Goal: Information Seeking & Learning: Check status

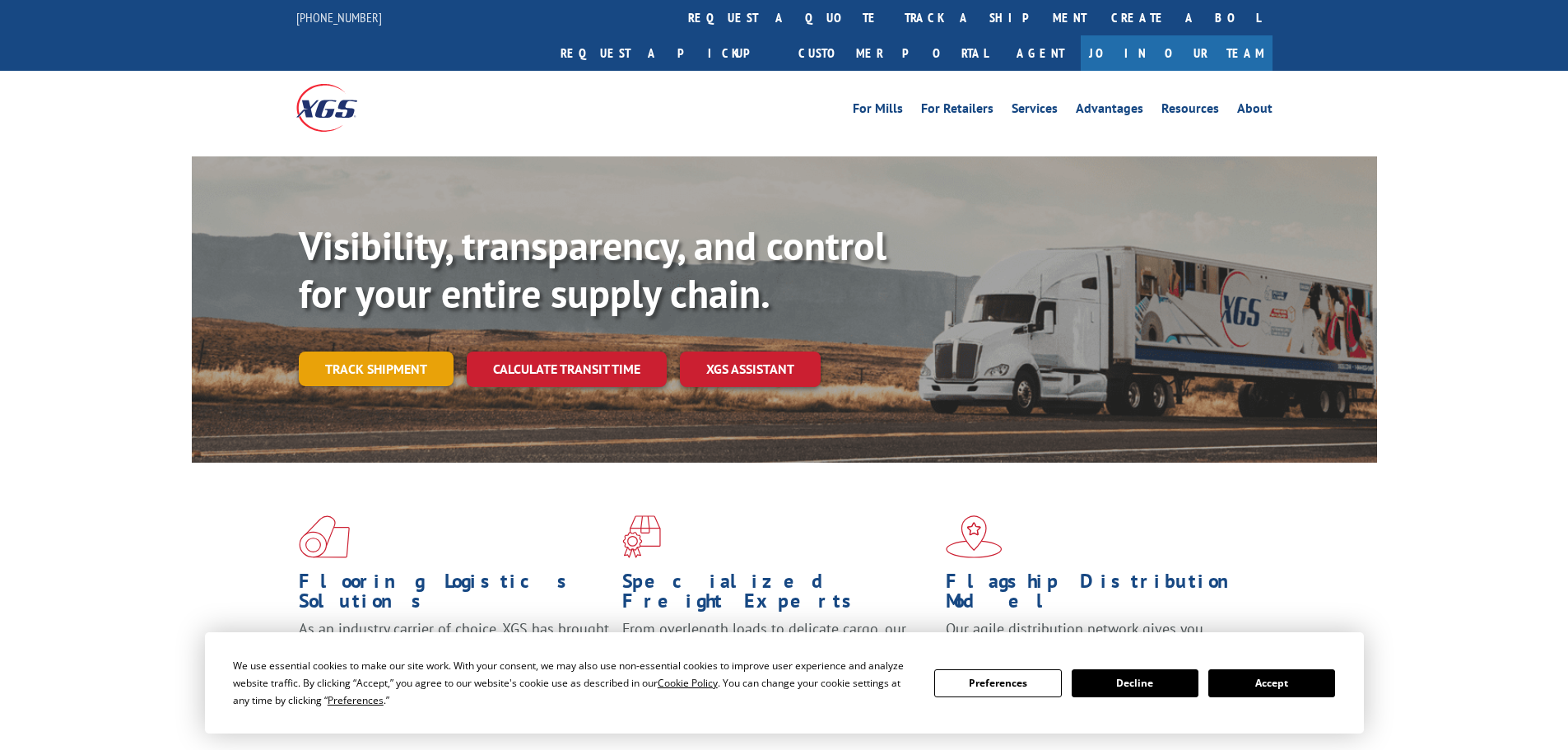
click at [347, 351] on link "Track shipment" at bounding box center [376, 368] width 154 height 34
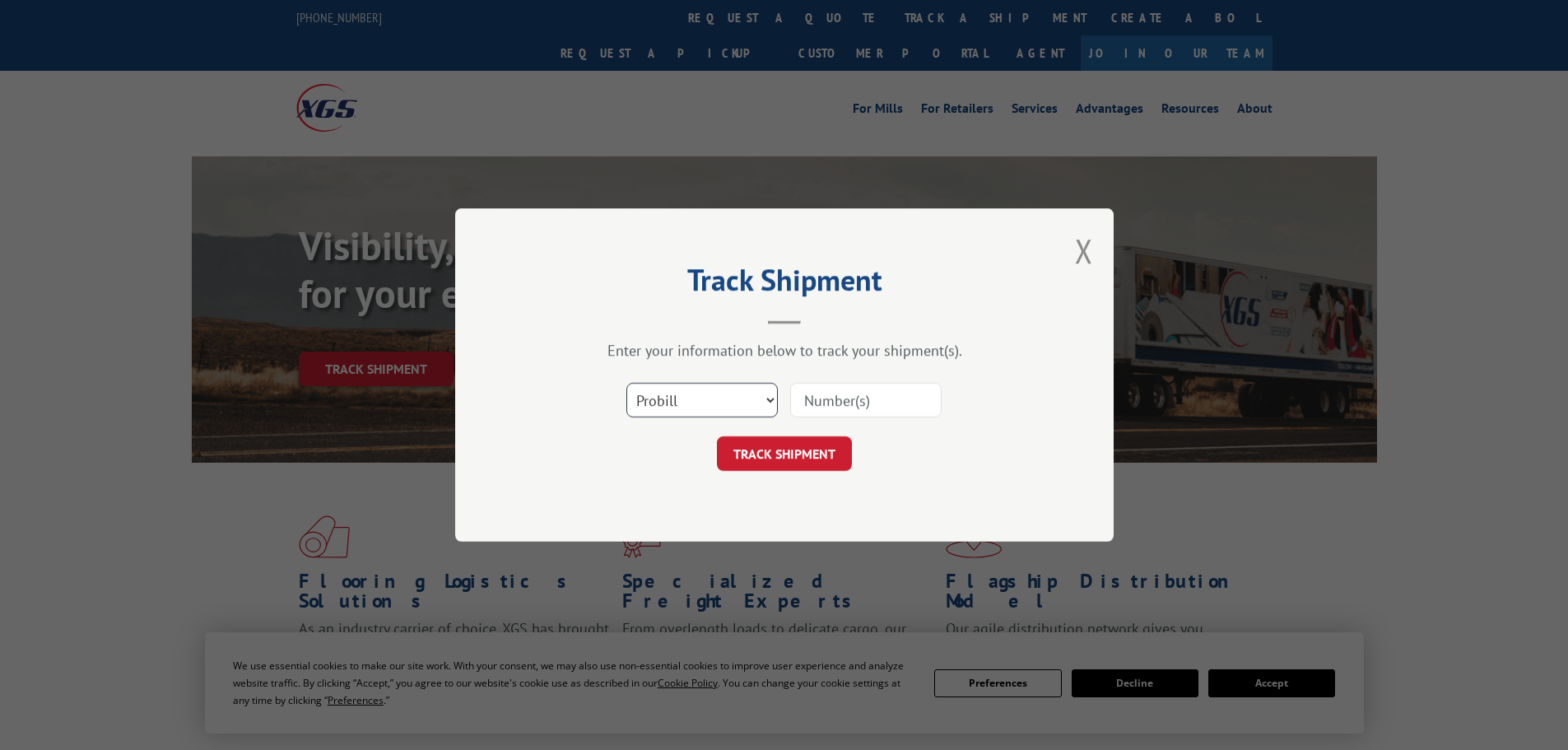
click at [768, 401] on select "Select category... Probill BOL PO" at bounding box center [701, 400] width 152 height 34
select select "bol"
click at [626, 383] on select "Select category... Probill BOL PO" at bounding box center [701, 400] width 152 height 34
drag, startPoint x: 631, startPoint y: 290, endPoint x: 812, endPoint y: 385, distance: 204.4
click at [631, 290] on h2 "Track Shipment" at bounding box center [784, 284] width 494 height 31
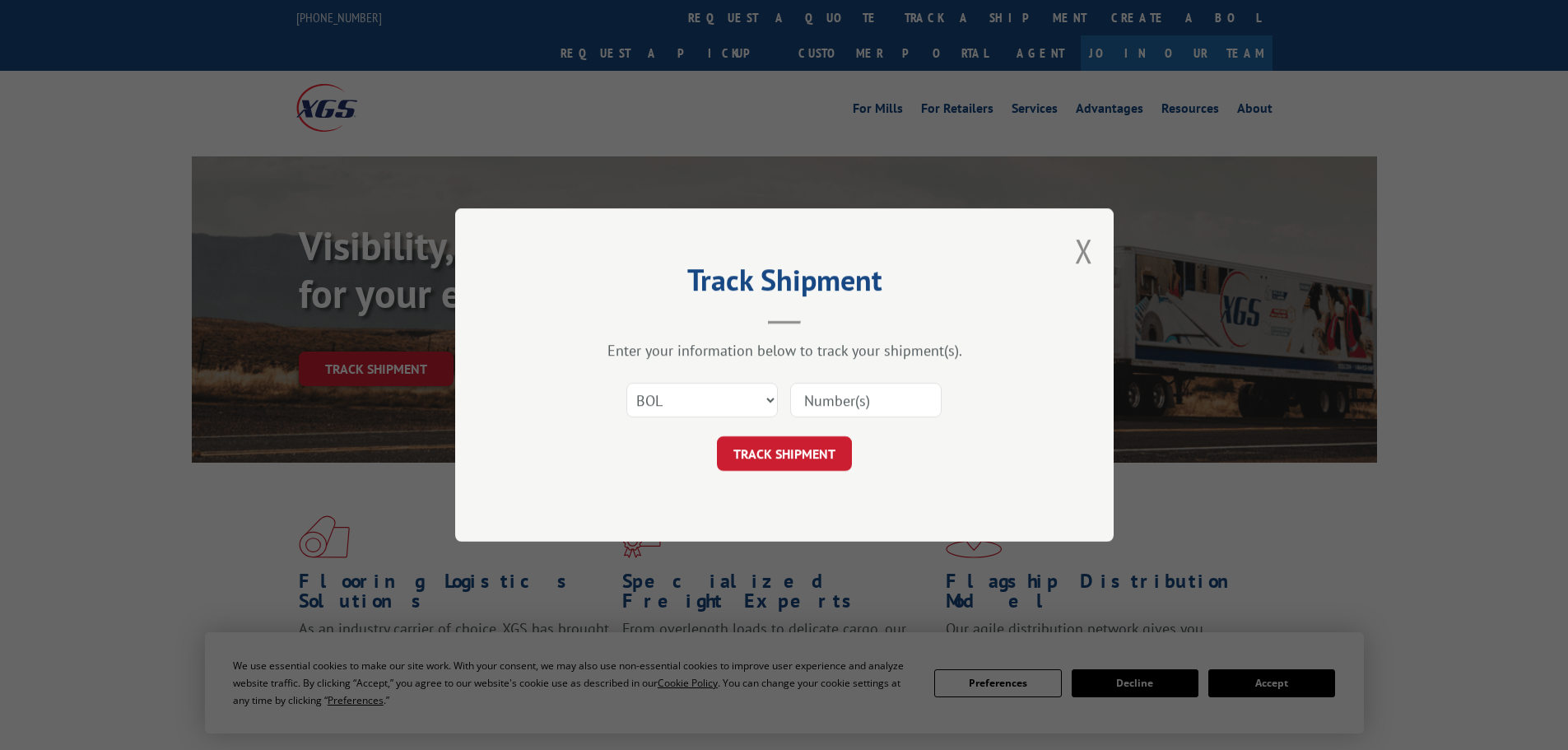
click at [845, 403] on input at bounding box center [866, 400] width 152 height 34
paste input "476341"
type input "476341"
click at [794, 459] on button "TRACK SHIPMENT" at bounding box center [784, 454] width 135 height 34
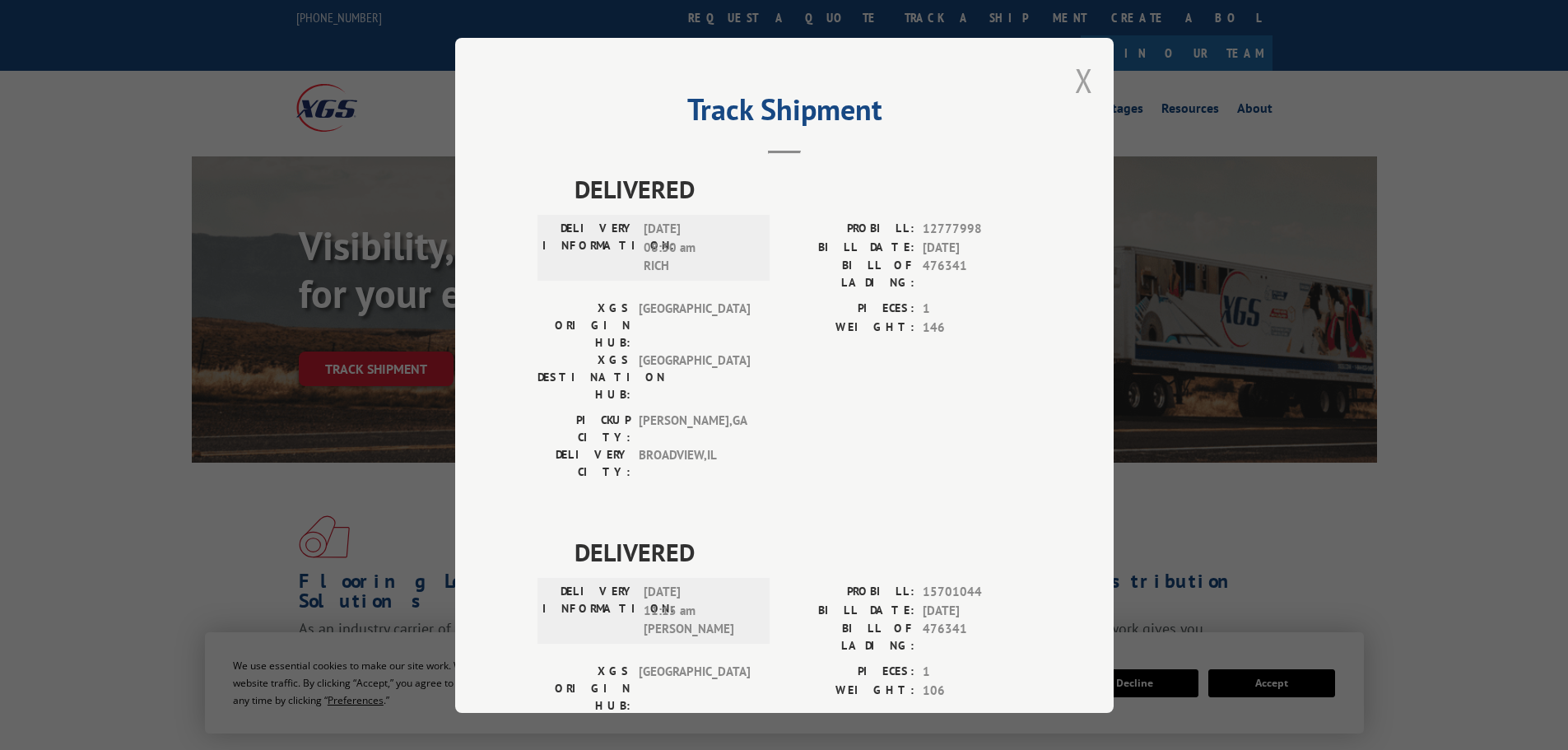
click at [1075, 80] on button "Close modal" at bounding box center [1084, 80] width 18 height 44
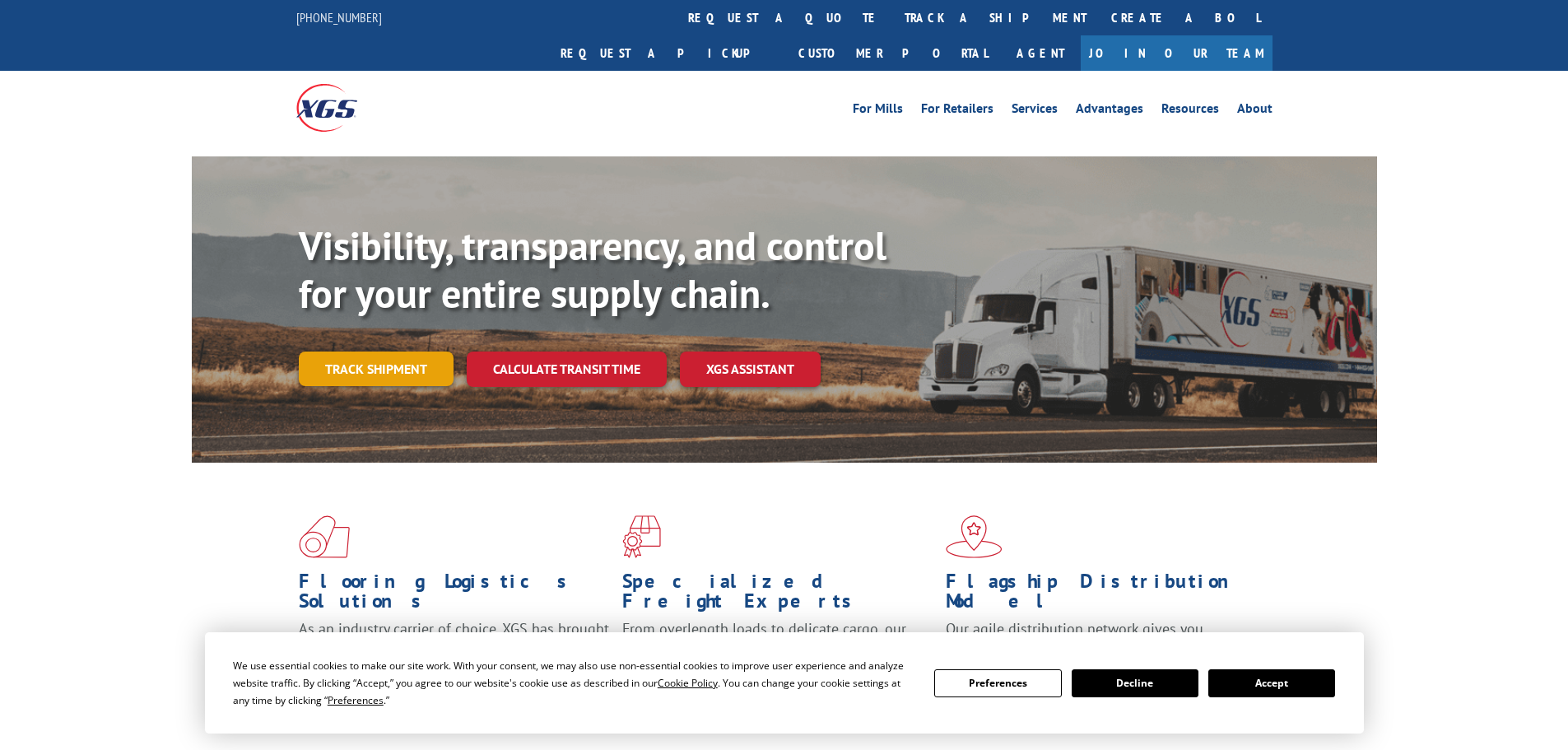
click at [360, 351] on link "Track shipment" at bounding box center [376, 368] width 154 height 34
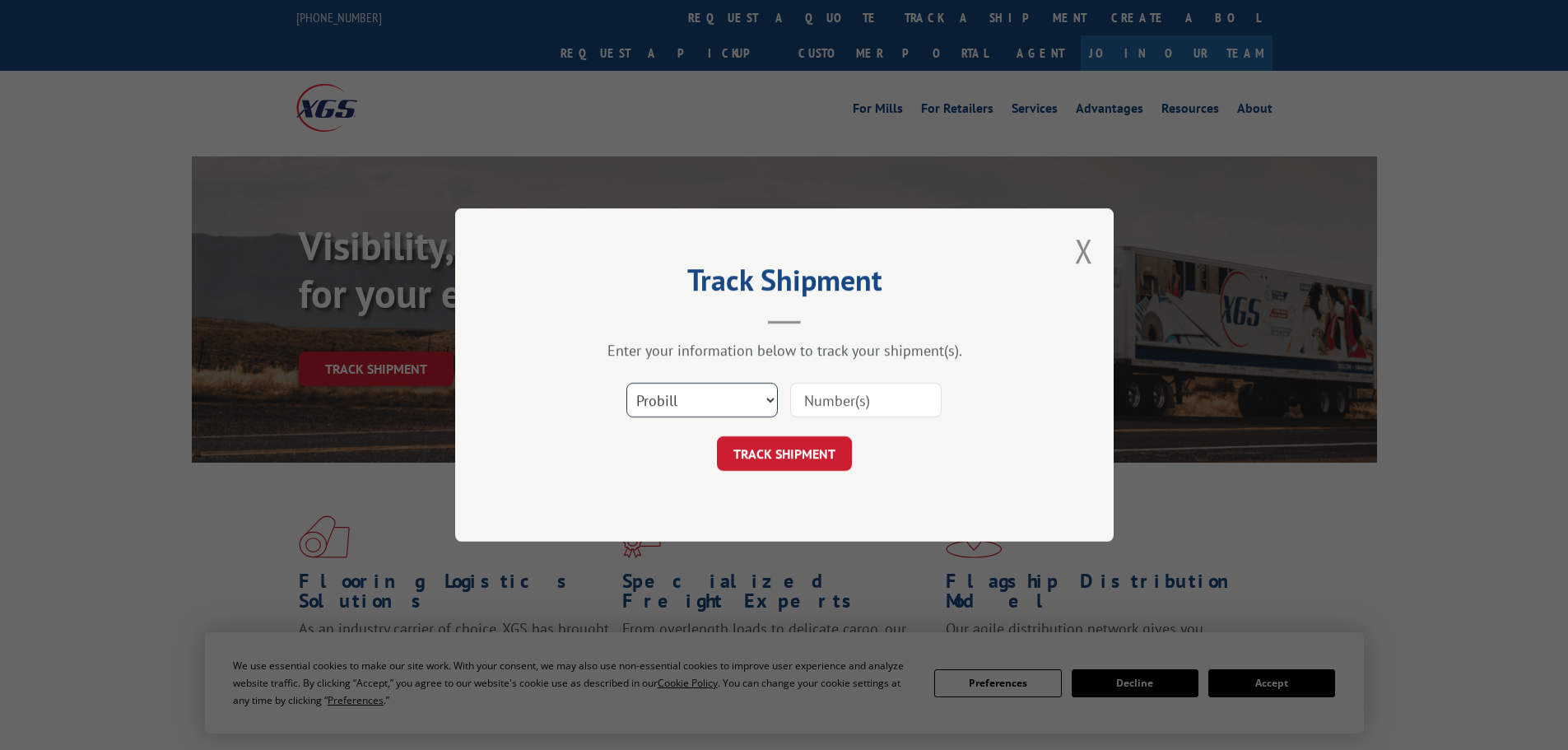
drag, startPoint x: 736, startPoint y: 403, endPoint x: 736, endPoint y: 413, distance: 10.0
click at [736, 403] on select "Select category... Probill BOL PO" at bounding box center [701, 400] width 152 height 34
select select "bol"
click at [626, 383] on select "Select category... Probill BOL PO" at bounding box center [701, 400] width 152 height 34
